Goal: Navigation & Orientation: Find specific page/section

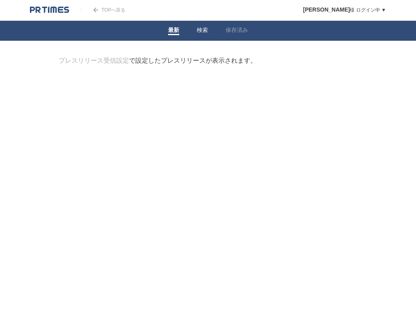
click at [200, 28] on link "検索" at bounding box center [202, 31] width 11 height 8
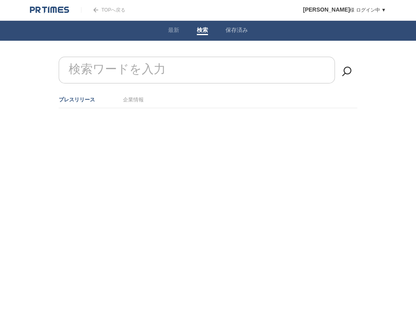
click at [239, 29] on link "保存済み" at bounding box center [237, 31] width 22 height 8
click at [176, 30] on link "最新" at bounding box center [173, 31] width 11 height 8
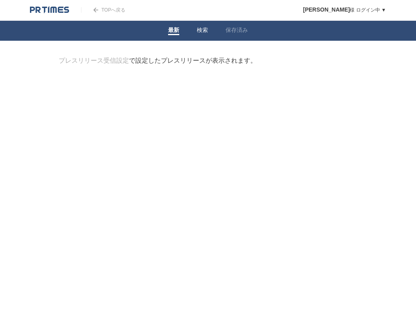
click at [205, 34] on link "検索" at bounding box center [202, 31] width 11 height 8
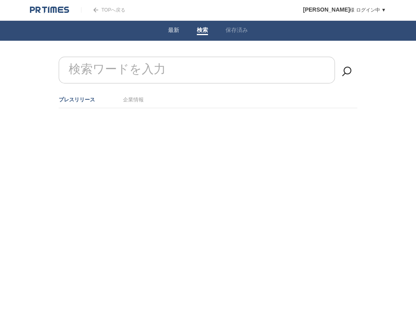
click at [170, 36] on li "最新" at bounding box center [173, 31] width 29 height 20
click at [173, 32] on link "最新" at bounding box center [173, 31] width 11 height 8
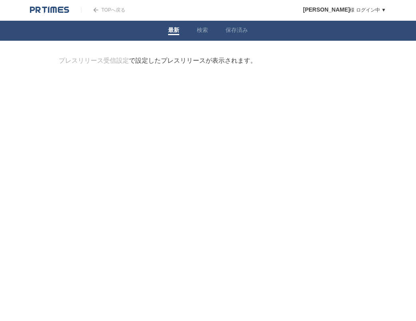
click at [204, 32] on link "検索" at bounding box center [202, 31] width 11 height 8
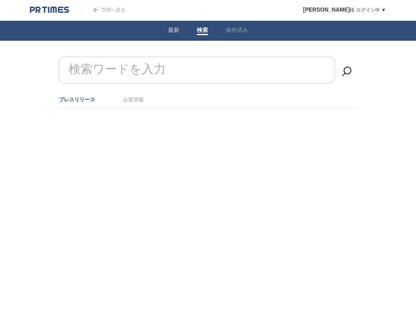
click at [117, 8] on link "TOPへ戻る" at bounding box center [103, 10] width 44 height 6
